Goal: Transaction & Acquisition: Purchase product/service

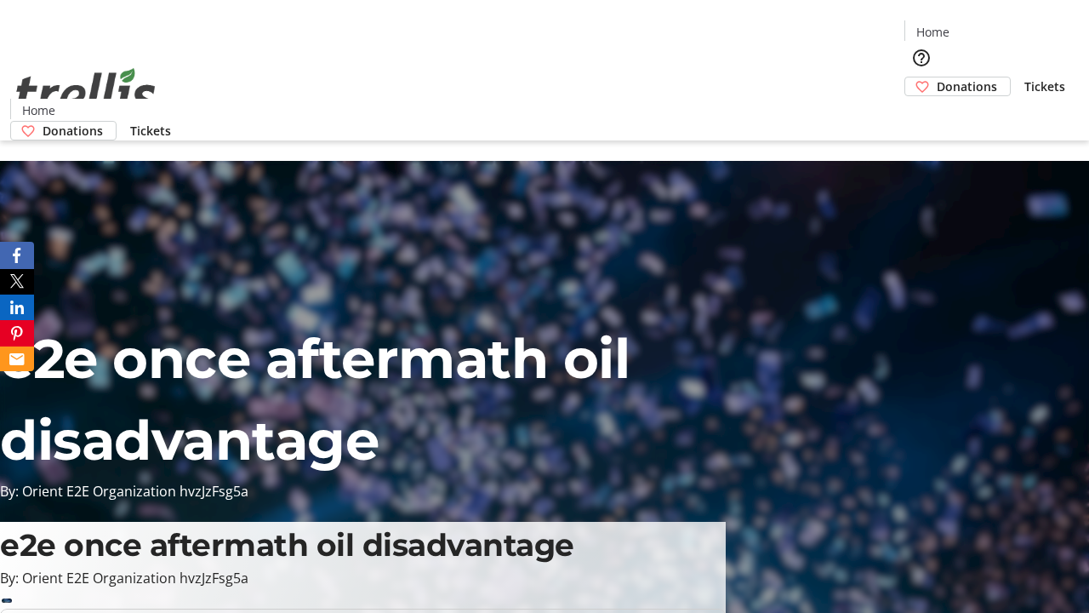
click at [937, 77] on span "Donations" at bounding box center [967, 86] width 60 height 18
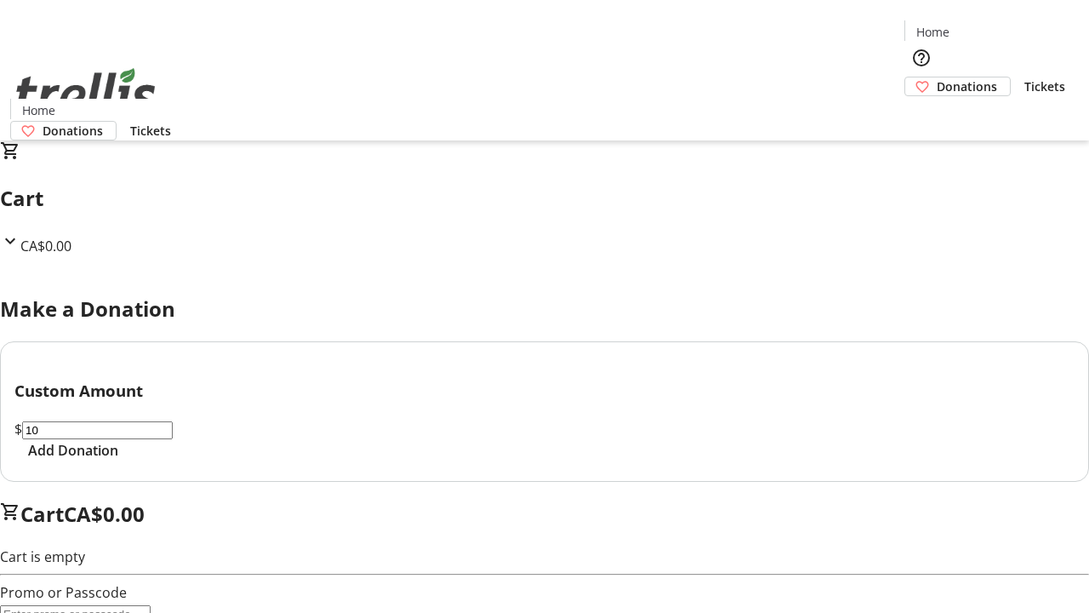
click at [118, 460] on span "Add Donation" at bounding box center [73, 450] width 90 height 20
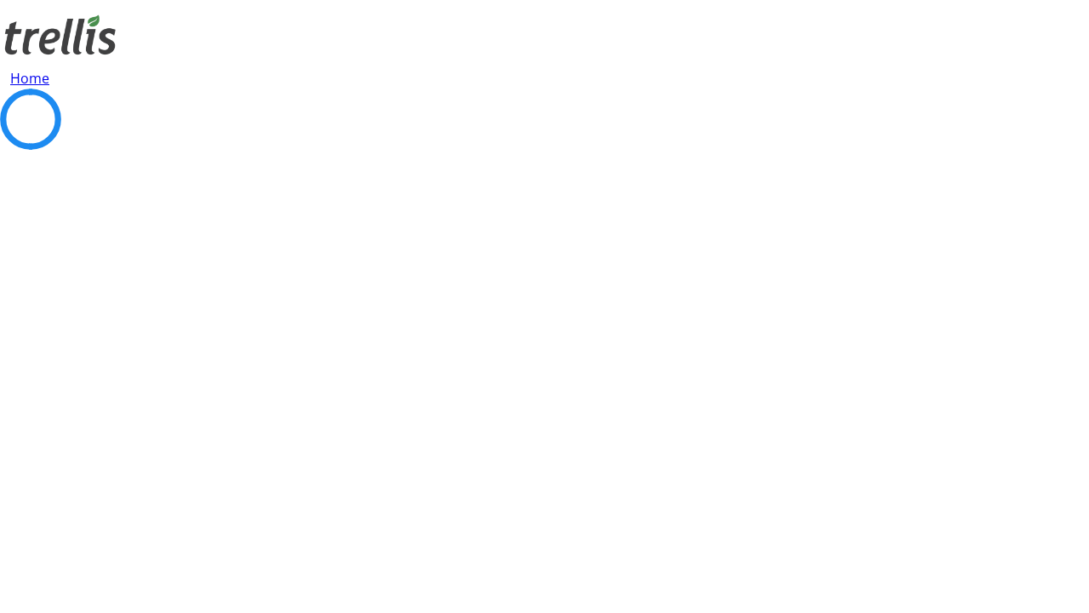
select select "CA"
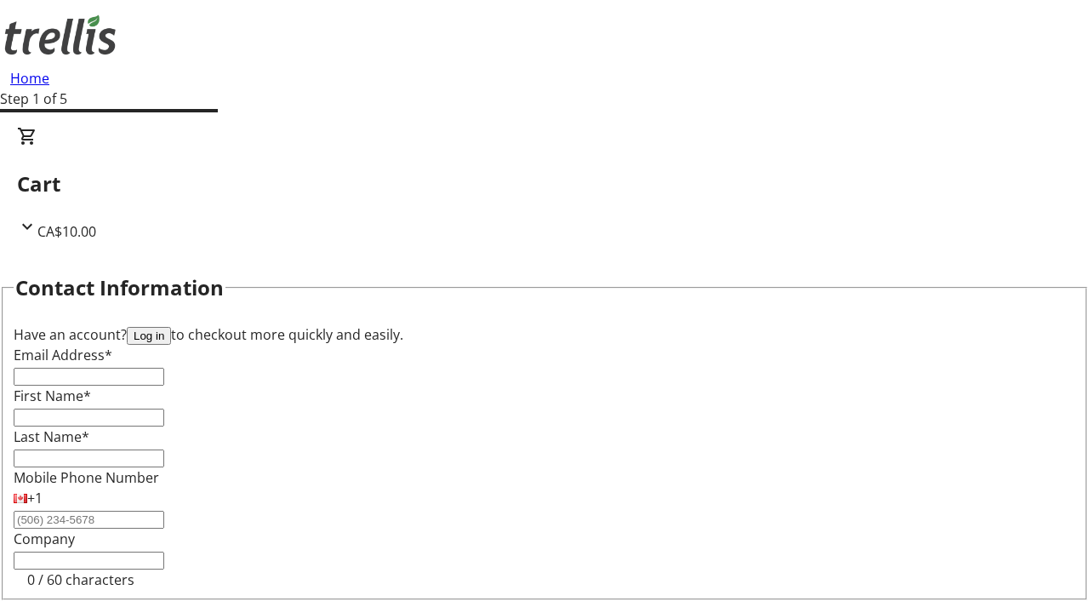
click at [171, 327] on button "Log in" at bounding box center [149, 336] width 44 height 18
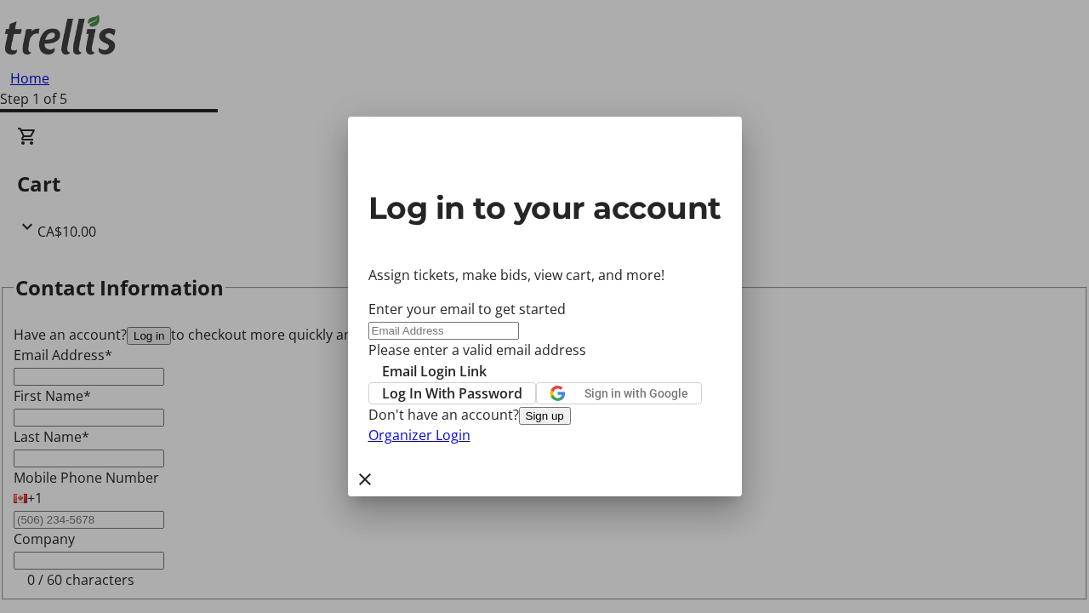
click at [523, 383] on span "Log In With Password" at bounding box center [452, 393] width 140 height 20
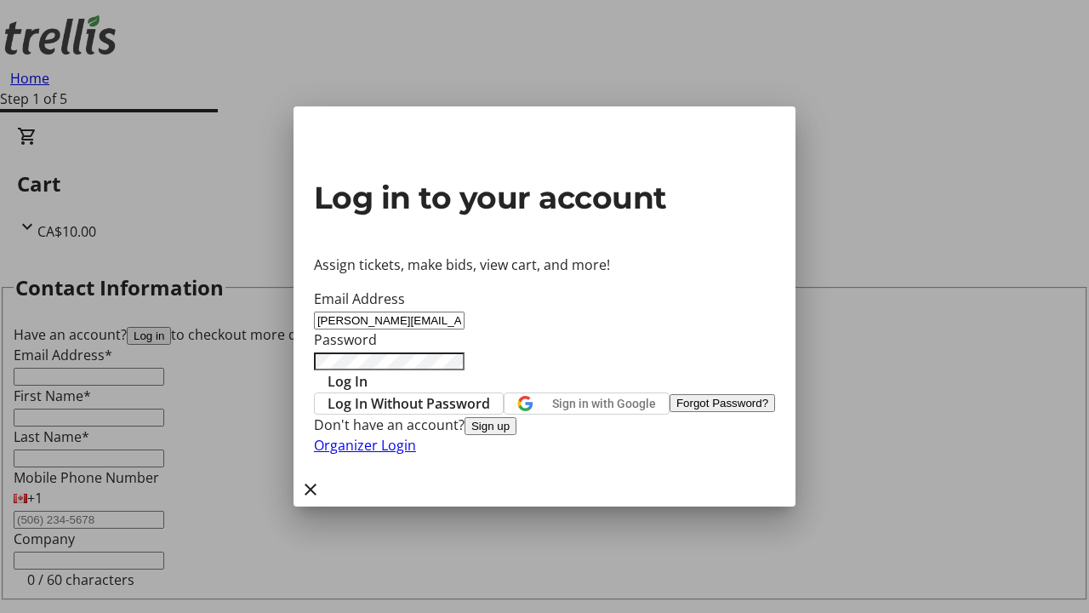
type input "[PERSON_NAME][EMAIL_ADDRESS][DOMAIN_NAME]"
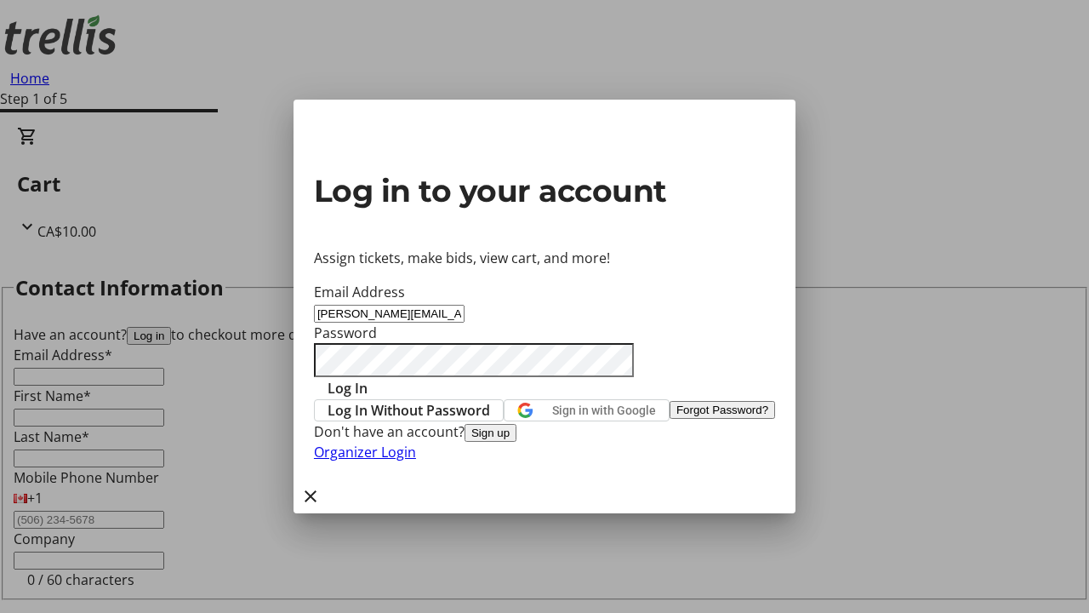
click at [368, 378] on span "Log In" at bounding box center [348, 388] width 40 height 20
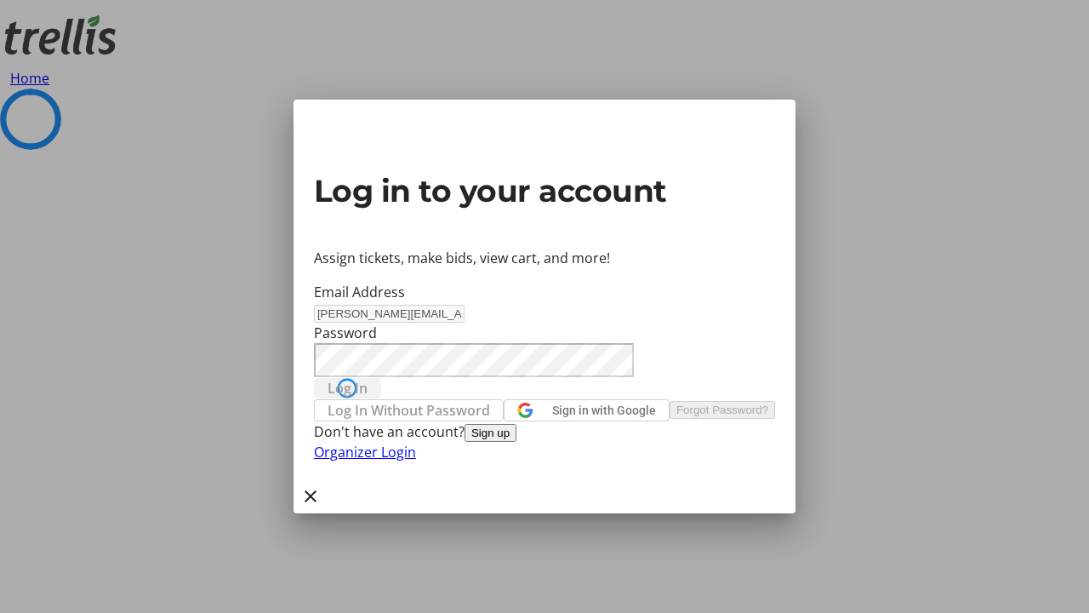
select select "CA"
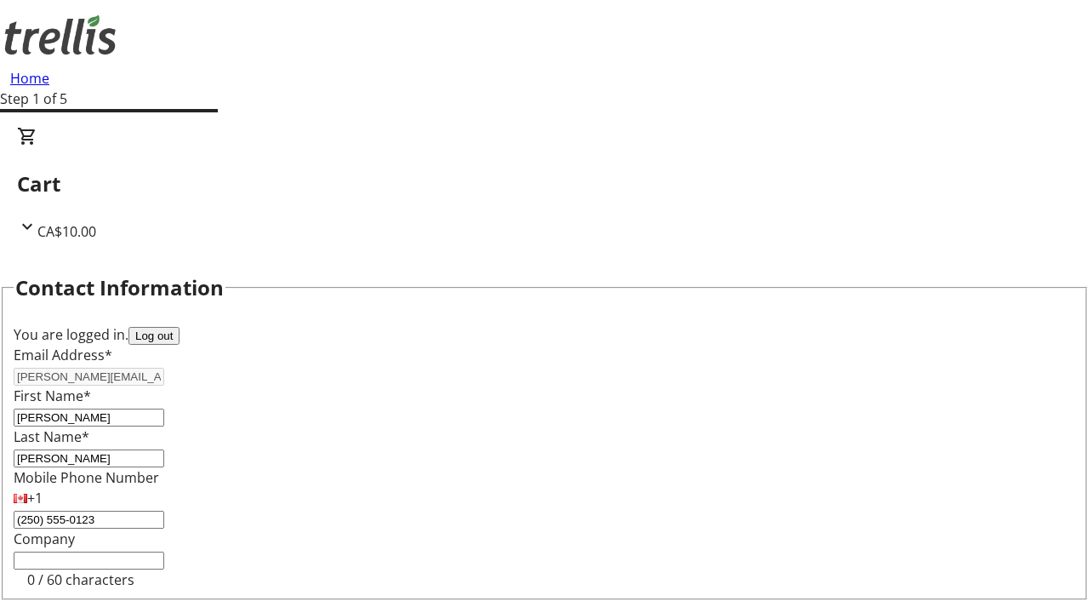
scroll to position [150, 0]
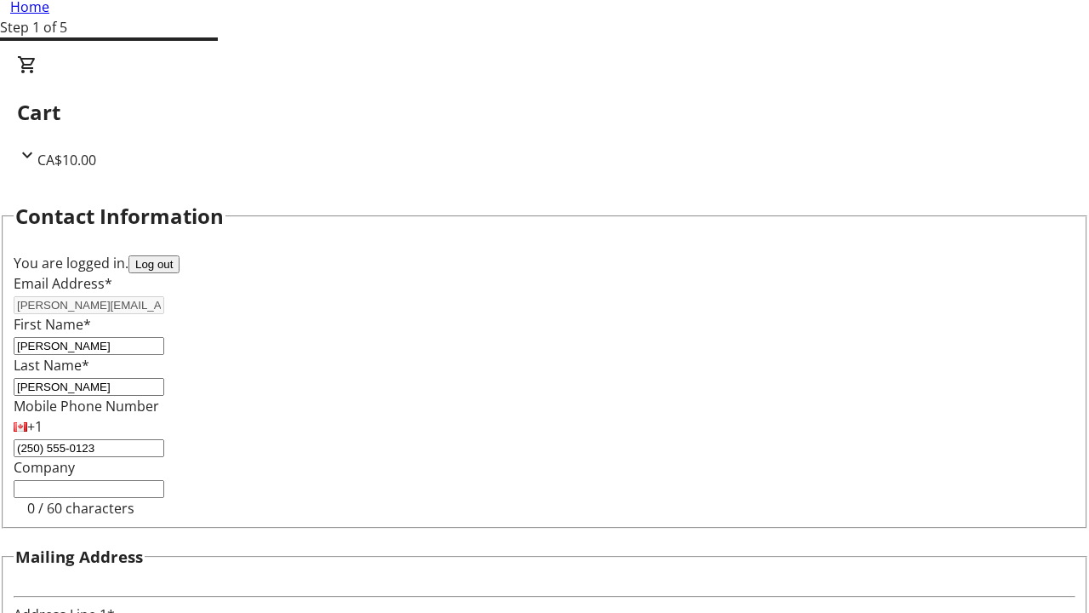
type input "Kelowna"
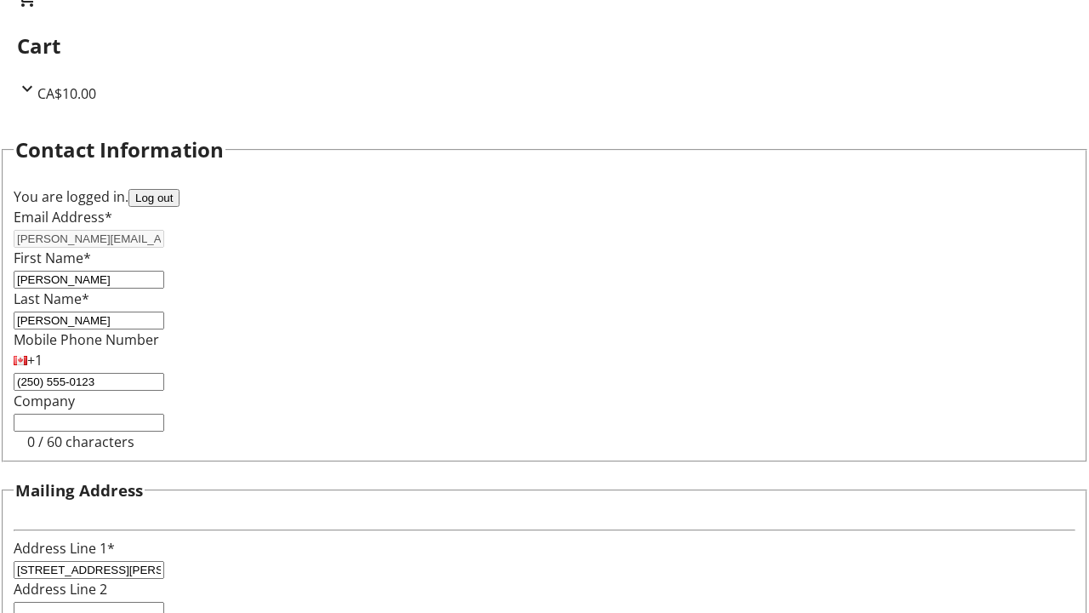
select select "BC"
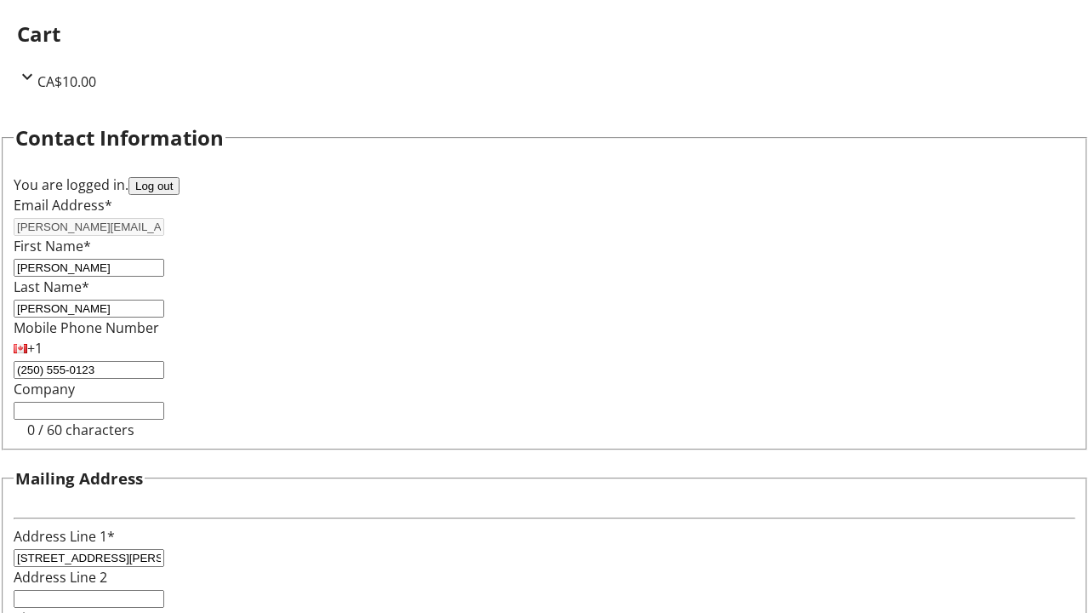
type input "Kelowna"
type input "V1Y 0C2"
